Goal: Information Seeking & Learning: Learn about a topic

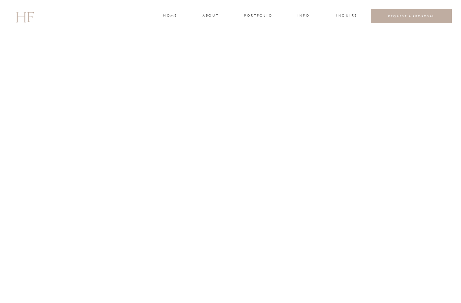
scroll to position [1522, 0]
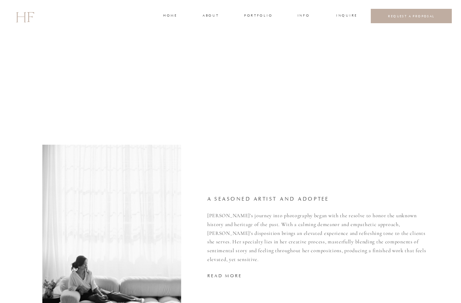
click at [257, 17] on h3 "portfolio" at bounding box center [258, 16] width 28 height 7
click at [254, 32] on h3 "WEDDINGS" at bounding box center [258, 32] width 26 height 7
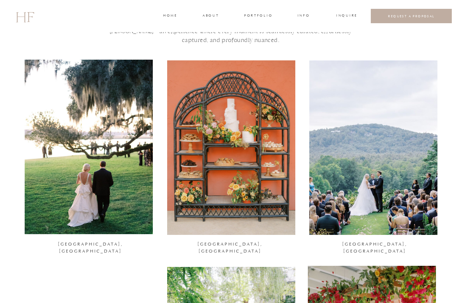
scroll to position [61, 0]
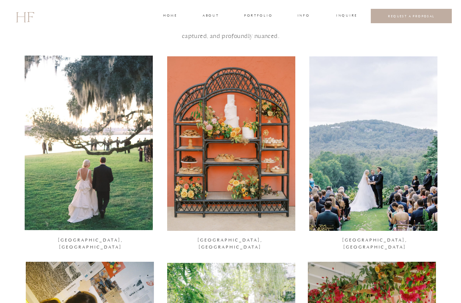
click at [129, 164] on div at bounding box center [89, 143] width 128 height 175
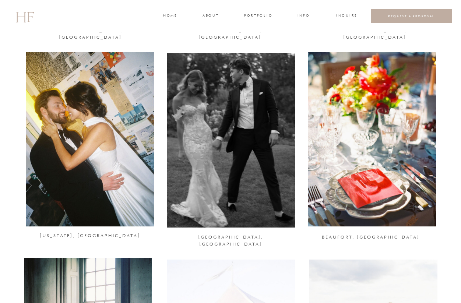
scroll to position [273, 0]
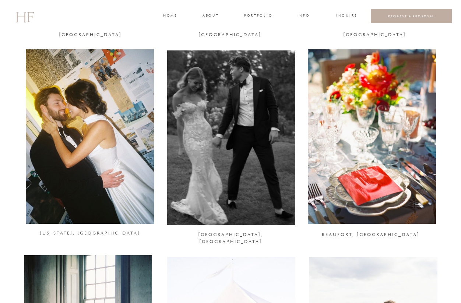
click at [124, 180] on div at bounding box center [90, 136] width 128 height 175
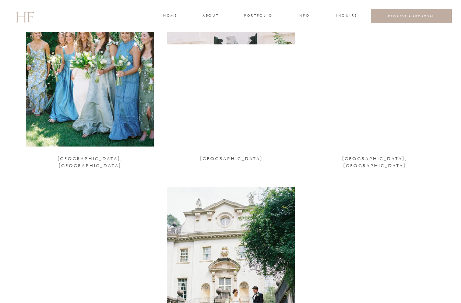
scroll to position [773, 0]
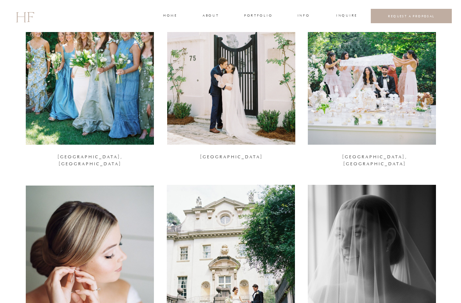
click at [101, 111] on div at bounding box center [90, 57] width 128 height 175
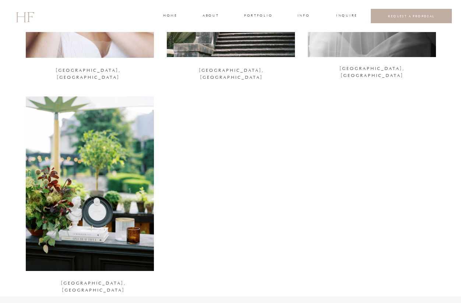
scroll to position [1076, 0]
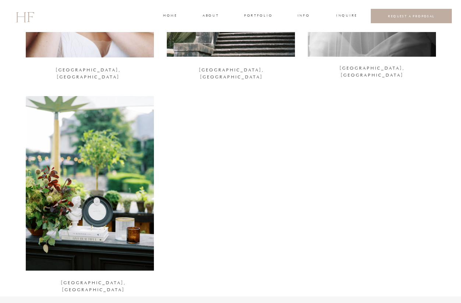
click at [123, 184] on div at bounding box center [90, 183] width 128 height 175
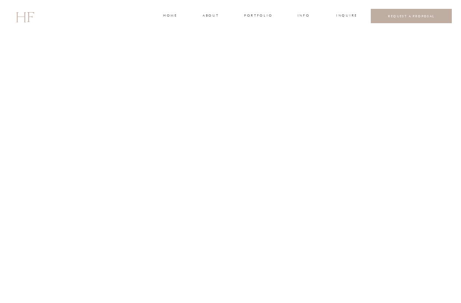
scroll to position [1845, 0]
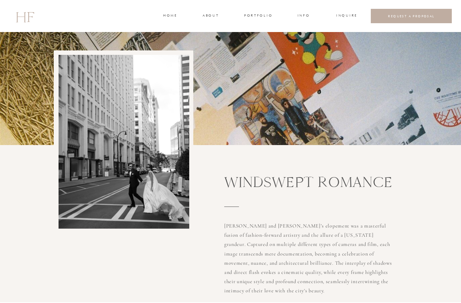
scroll to position [23, 0]
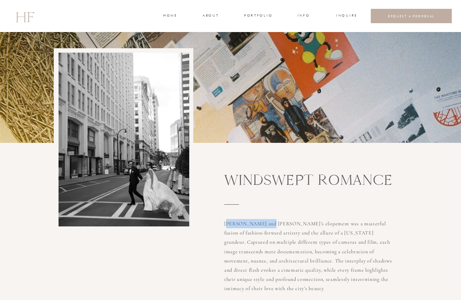
drag, startPoint x: 269, startPoint y: 226, endPoint x: 227, endPoint y: 226, distance: 42.4
click at [227, 226] on h3 "Andrew and Ashton’s elopement was a masterful fusion of fashion-forward artistr…" at bounding box center [310, 254] width 172 height 71
click at [257, 185] on h3 "Windswept ROMANCE" at bounding box center [336, 180] width 224 height 17
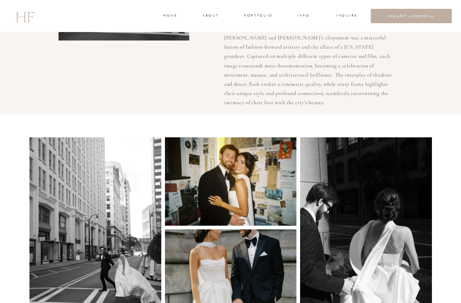
scroll to position [0, 0]
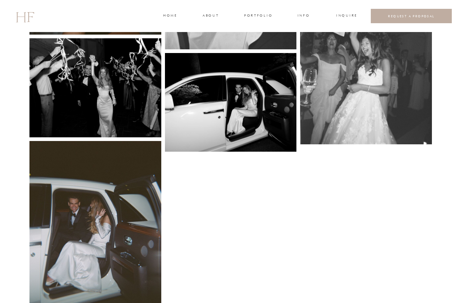
scroll to position [3435, 0]
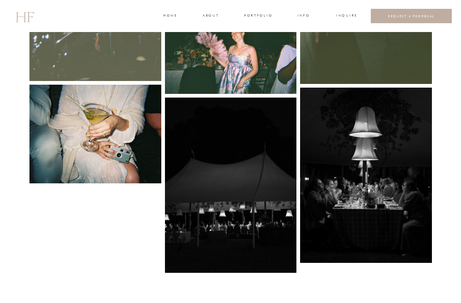
scroll to position [2298, 0]
